Goal: Contribute content

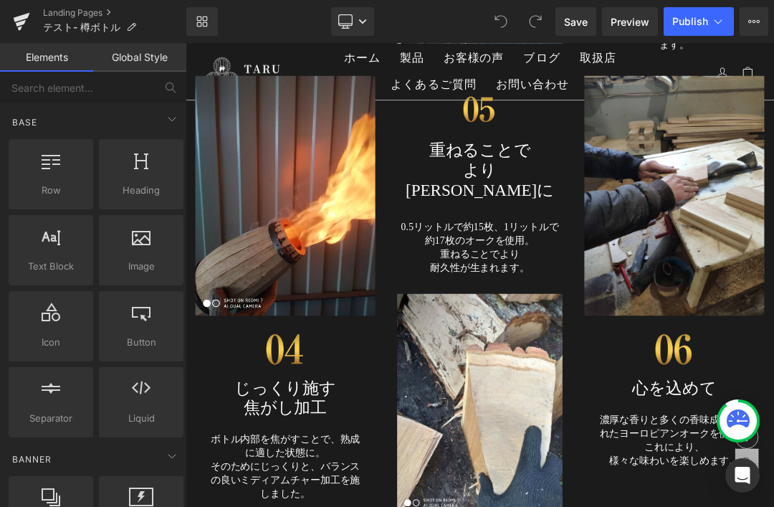
scroll to position [5953, 0]
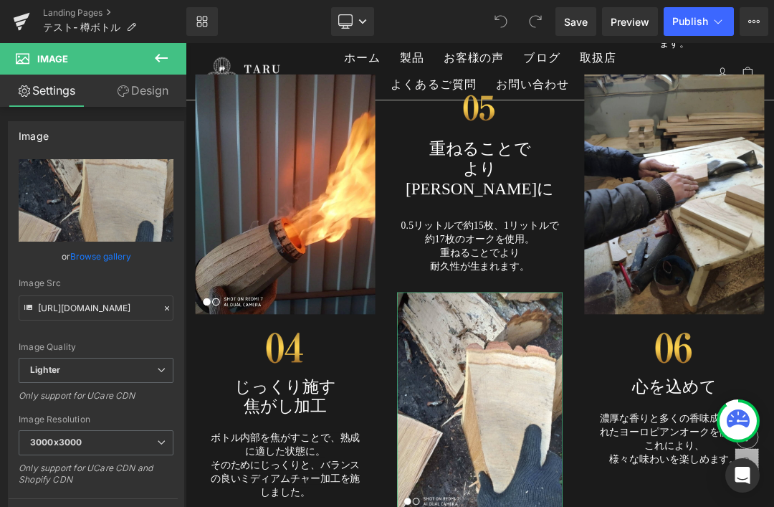
click at [0, 0] on icon "Replace Image" at bounding box center [0, 0] width 0 height 0
type input "C:\fakepath\41_FSey.jpg"
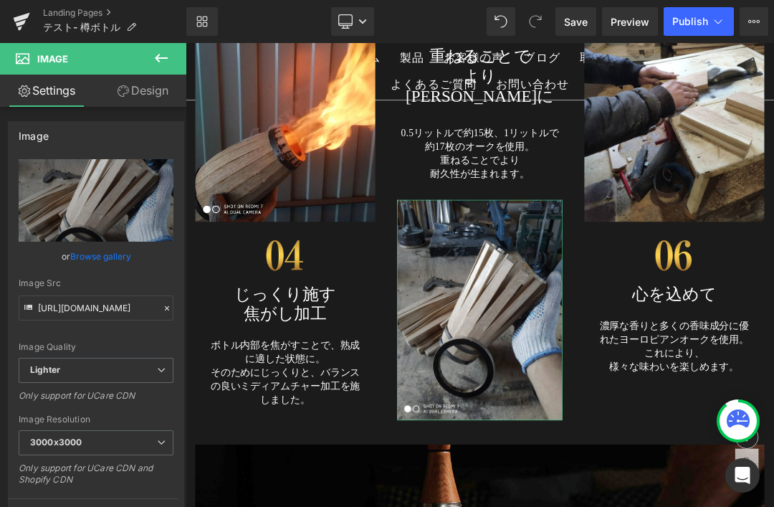
scroll to position [6066, 0]
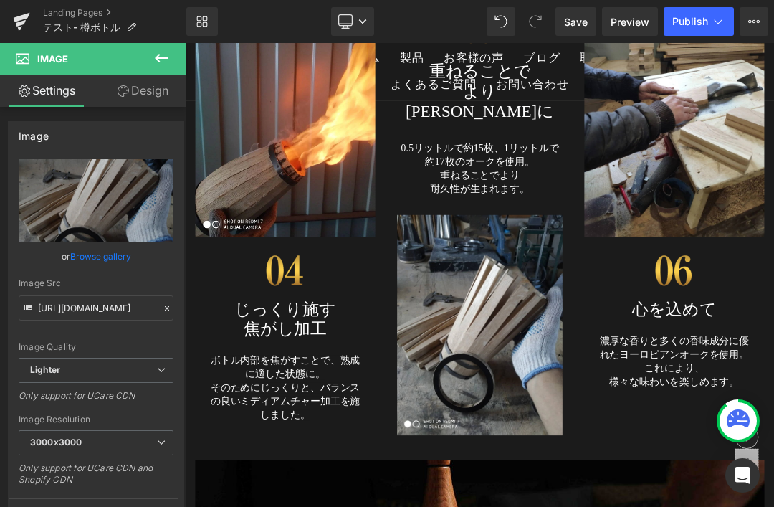
click at [573, 19] on span "Save" at bounding box center [576, 21] width 24 height 15
click at [100, 27] on span "テスト- 樽ボトル" at bounding box center [81, 27] width 77 height 11
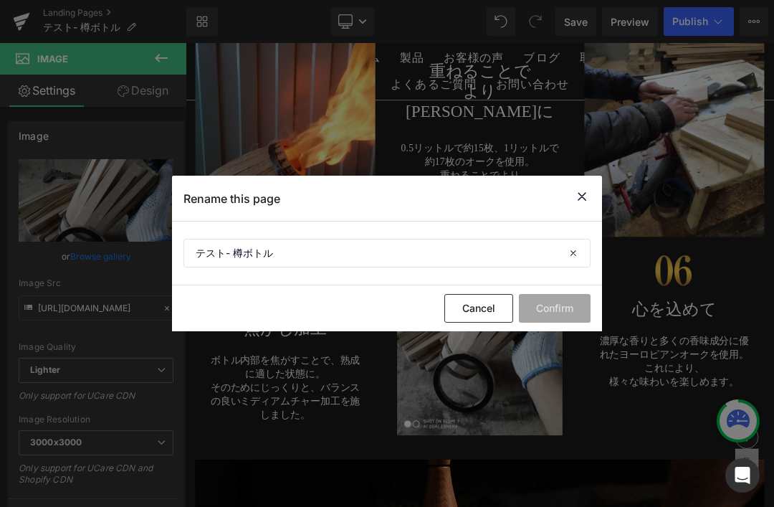
click at [574, 204] on icon at bounding box center [581, 197] width 17 height 18
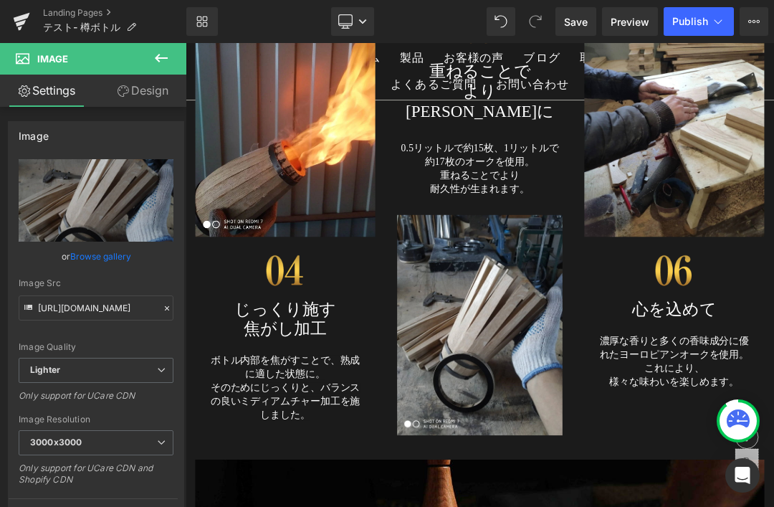
click at [86, 17] on link "Landing Pages" at bounding box center [114, 12] width 143 height 11
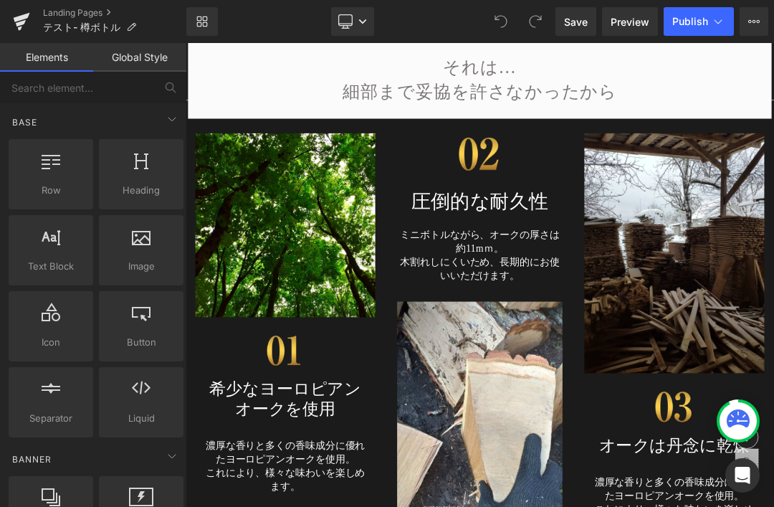
scroll to position [5244, 0]
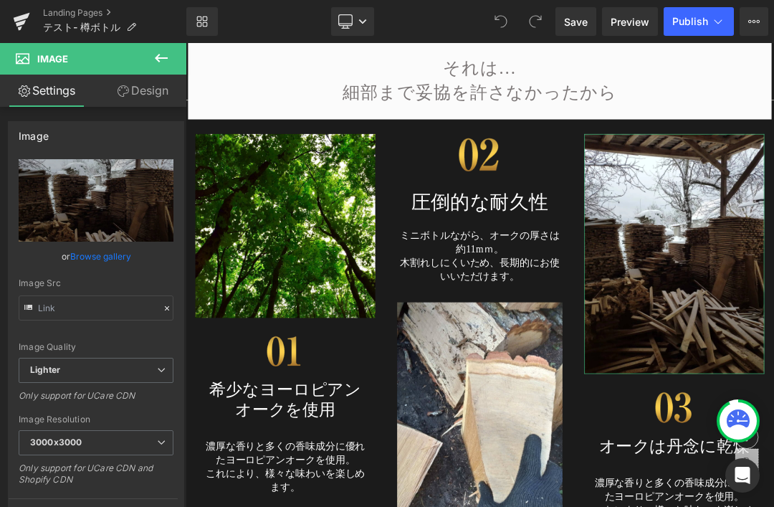
click at [0, 0] on icon "Replace Image" at bounding box center [0, 0] width 0 height 0
type input "C:\fakepath\taru26.jpg"
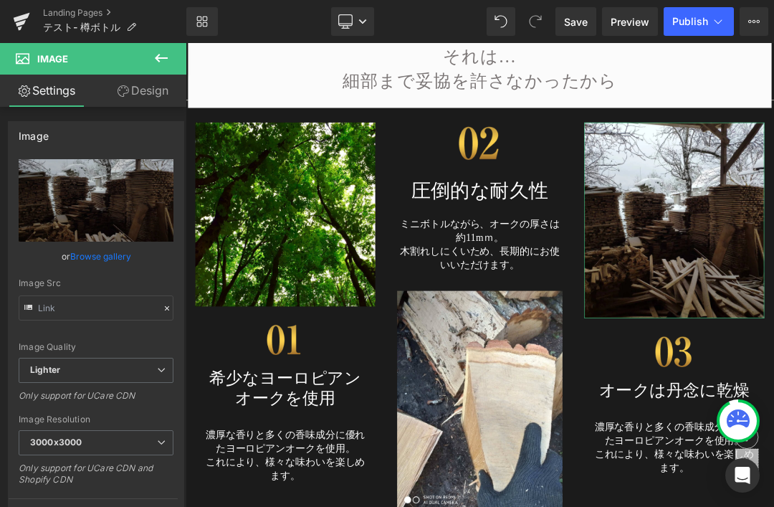
scroll to position [5257, 0]
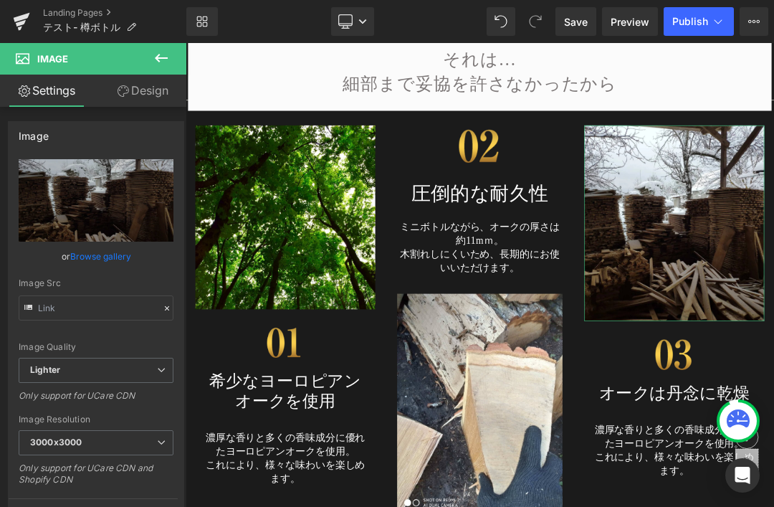
click at [353, 330] on img at bounding box center [332, 300] width 265 height 271
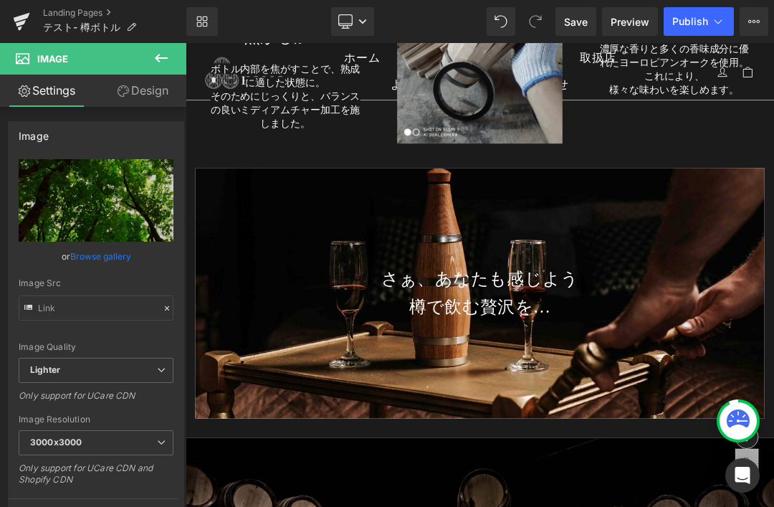
scroll to position [6486, 0]
click at [582, 19] on span "Save" at bounding box center [576, 21] width 24 height 15
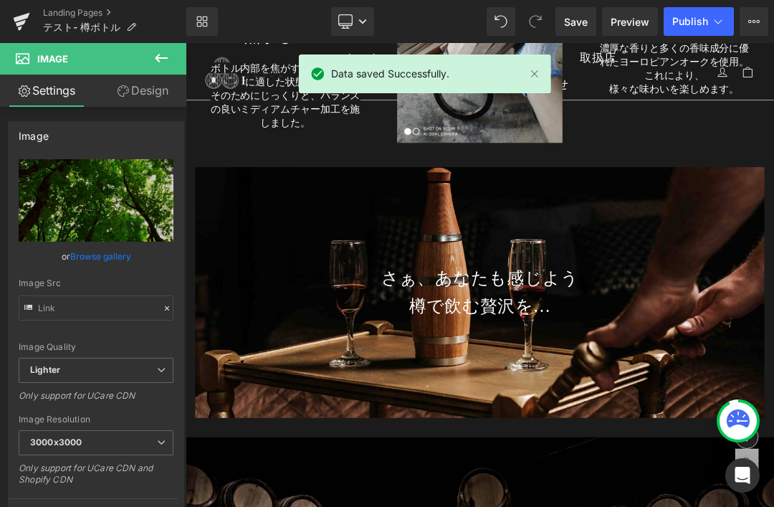
click at [531, 80] on link at bounding box center [535, 74] width 16 height 16
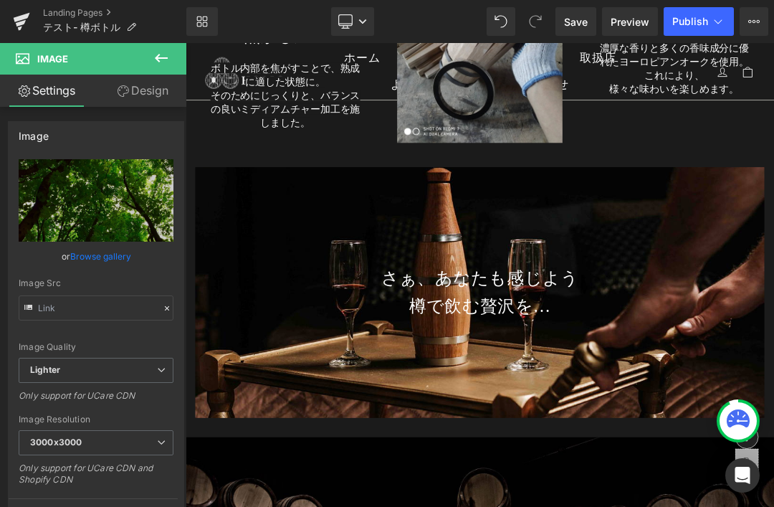
click at [92, 27] on span "テスト- 樽ボトル" at bounding box center [81, 27] width 77 height 11
click at [90, 27] on span "テスト- 樽ボトル" at bounding box center [81, 27] width 77 height 11
click at [97, 32] on span "テスト- 樽ボトル" at bounding box center [81, 27] width 77 height 11
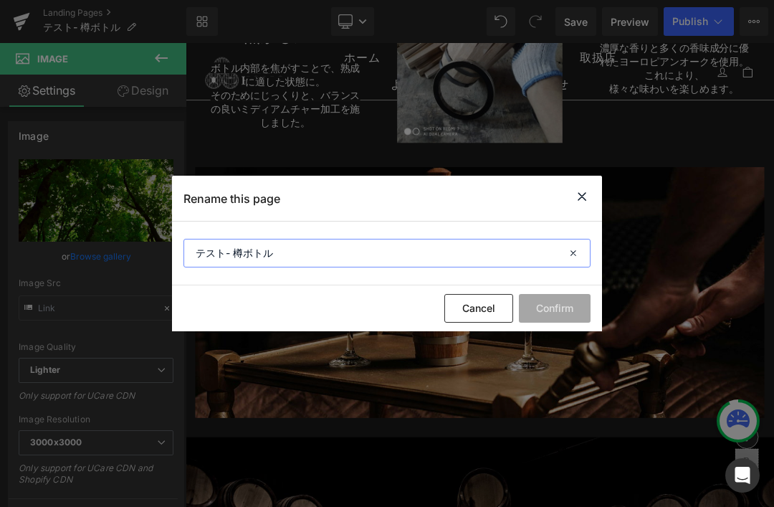
click at [343, 252] on input "テスト- 樽ボトル" at bounding box center [387, 253] width 407 height 29
type input "テ"
click at [244, 253] on input "text" at bounding box center [387, 253] width 407 height 29
paste input "極上樽熟成ボトル（CAMPFIRE）"
type input "極上樽熟成ボトル（CAMPFIRE）"
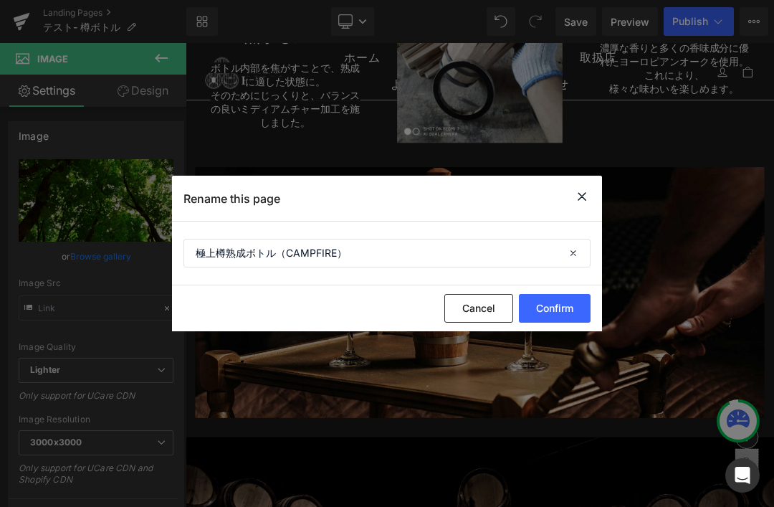
click at [573, 310] on button "Confirm" at bounding box center [555, 308] width 72 height 29
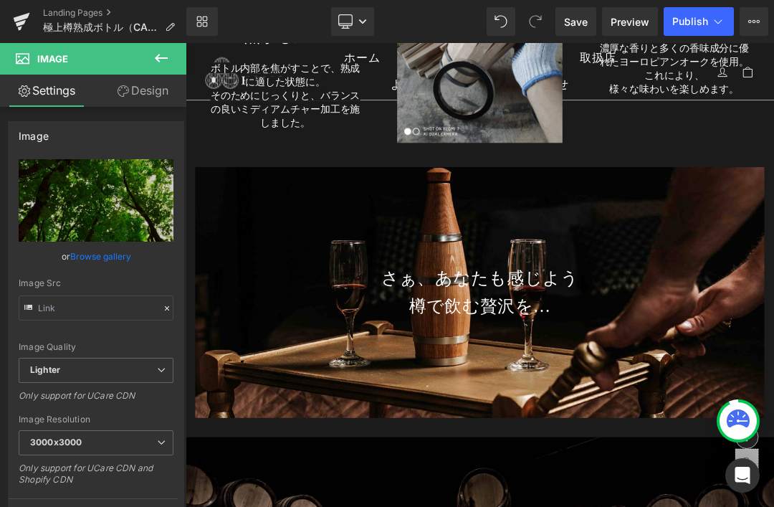
click at [566, 20] on span "Save" at bounding box center [576, 21] width 24 height 15
